Goal: Navigation & Orientation: Find specific page/section

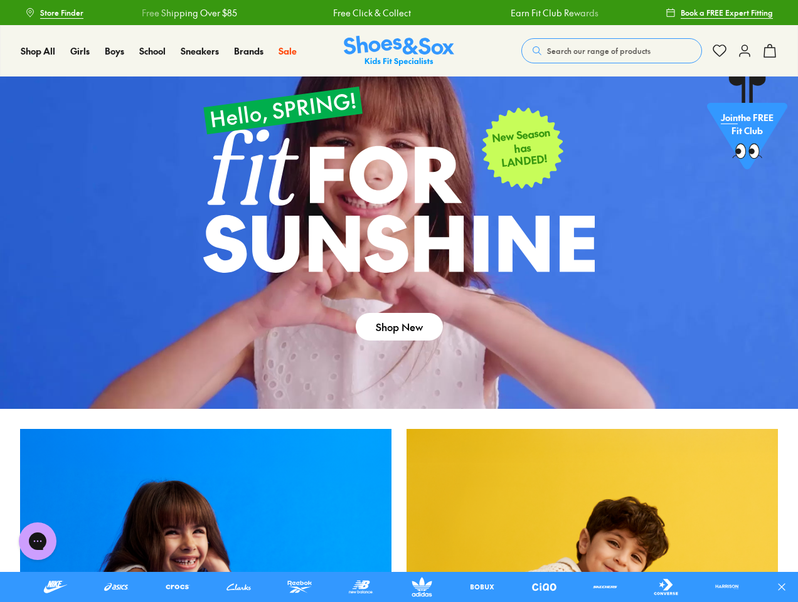
click at [399, 13] on div "Free Click & Collect" at bounding box center [371, 12] width 172 height 13
click at [787, 587] on icon at bounding box center [781, 587] width 13 height 13
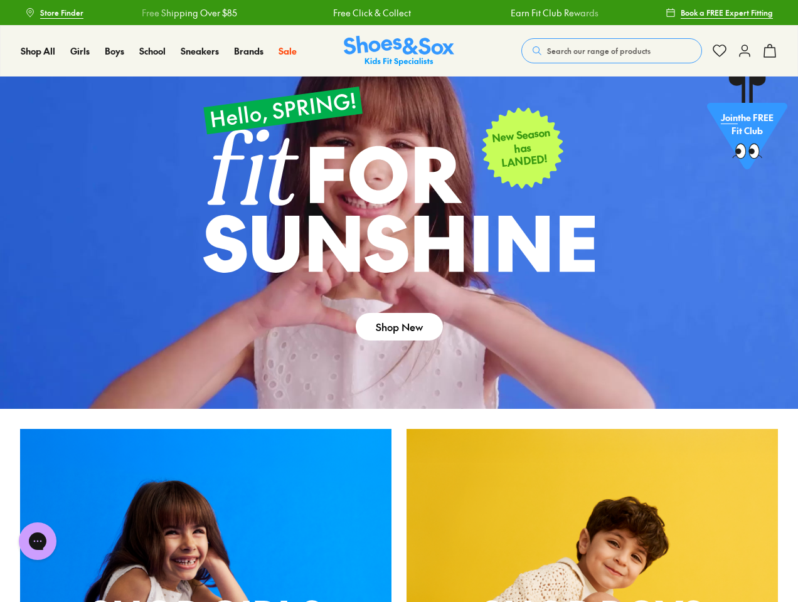
click at [612, 51] on span "Search our range of products" at bounding box center [598, 50] width 103 height 11
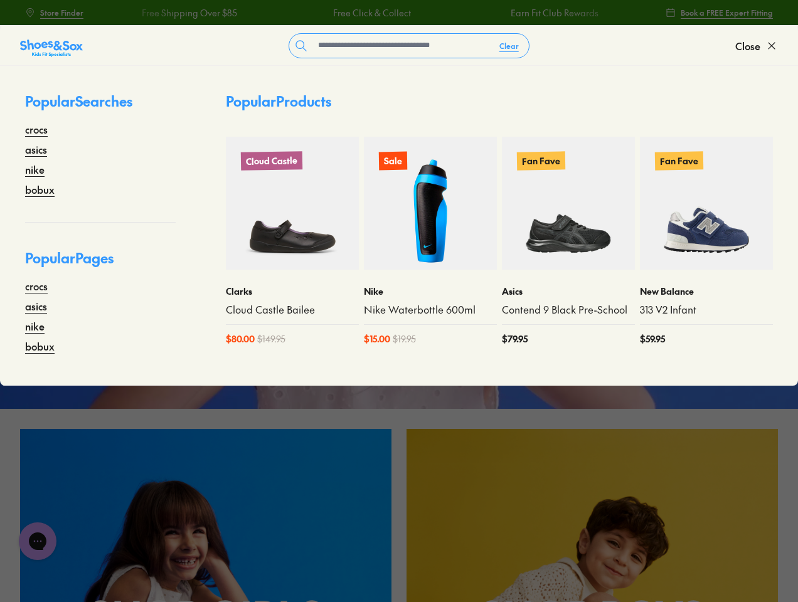
click at [509, 46] on button "Clear" at bounding box center [509, 45] width 40 height 23
click at [756, 46] on span "Close" at bounding box center [747, 45] width 25 height 15
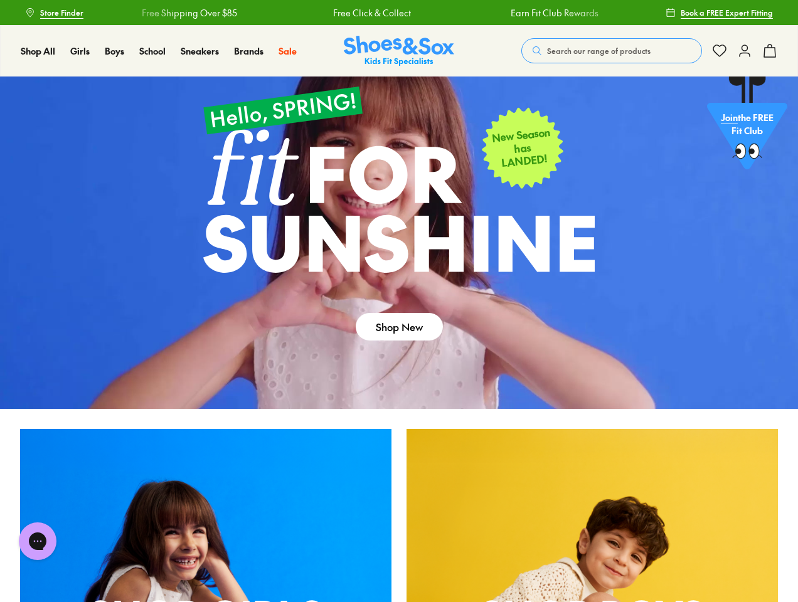
click at [770, 51] on icon at bounding box center [769, 50] width 15 height 15
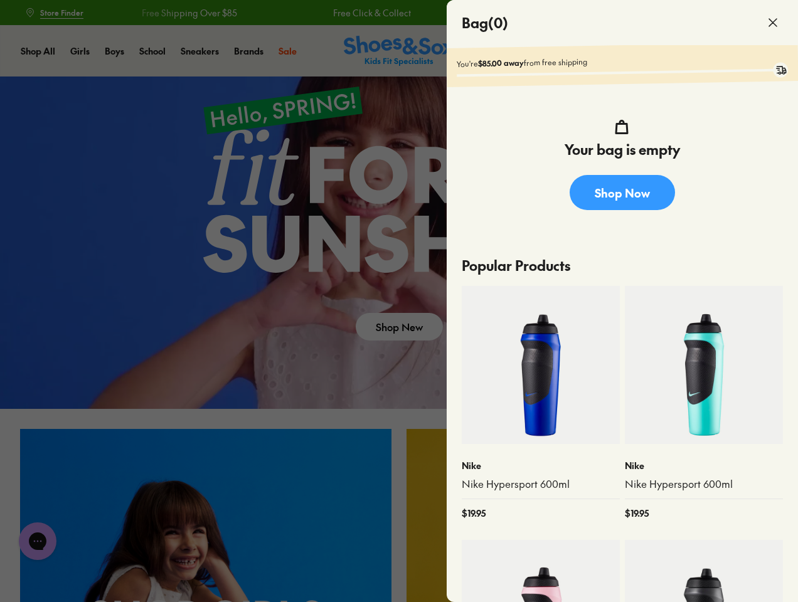
click at [38, 541] on div at bounding box center [399, 301] width 798 height 602
